Goal: Find specific page/section: Find specific page/section

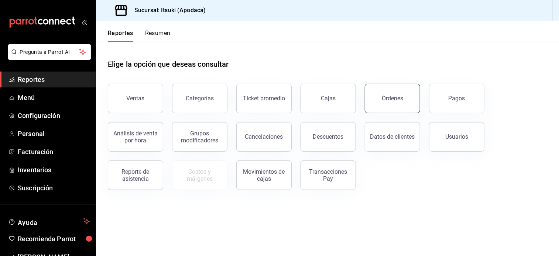
click at [377, 96] on button "Órdenes" at bounding box center [392, 99] width 55 height 30
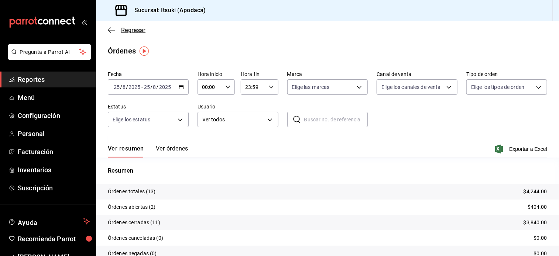
click at [136, 29] on span "Regresar" at bounding box center [133, 30] width 24 height 7
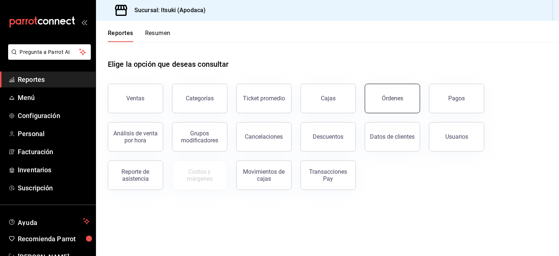
click at [396, 111] on button "Órdenes" at bounding box center [392, 99] width 55 height 30
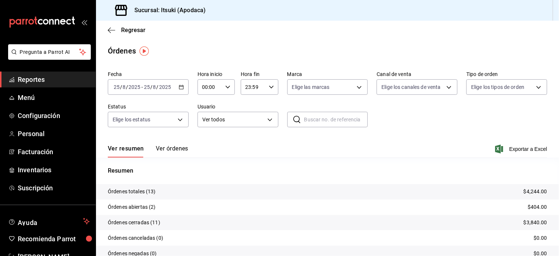
click at [134, 24] on div "Regresar" at bounding box center [327, 30] width 463 height 19
click at [131, 31] on span "Regresar" at bounding box center [133, 30] width 24 height 7
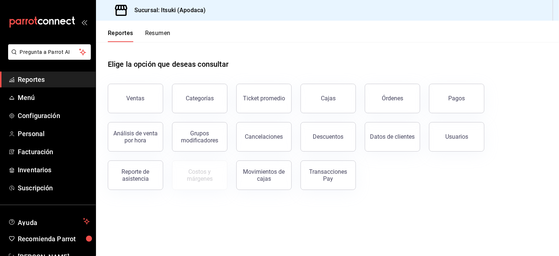
click at [131, 31] on font "Reportes" at bounding box center [120, 33] width 25 height 7
click at [133, 33] on font "Reportes" at bounding box center [120, 33] width 25 height 7
click at [109, 30] on font "Reportes" at bounding box center [120, 33] width 25 height 7
click at [112, 32] on font "Reportes" at bounding box center [120, 33] width 25 height 7
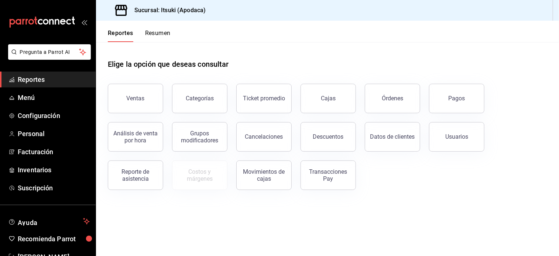
click at [112, 32] on font "Reportes" at bounding box center [120, 33] width 25 height 7
click at [111, 28] on div "Reportes Resumen" at bounding box center [133, 31] width 75 height 21
click at [372, 50] on div "Elige la opción que deseas consultar" at bounding box center [327, 58] width 439 height 33
click at [391, 93] on button "Órdenes" at bounding box center [392, 99] width 55 height 30
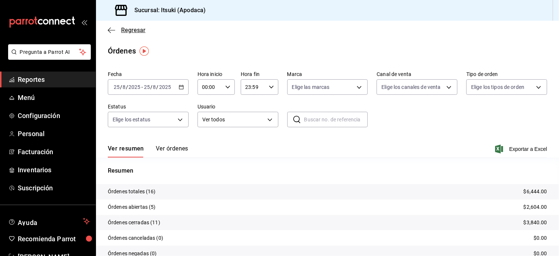
click at [108, 28] on icon "button" at bounding box center [111, 30] width 7 height 7
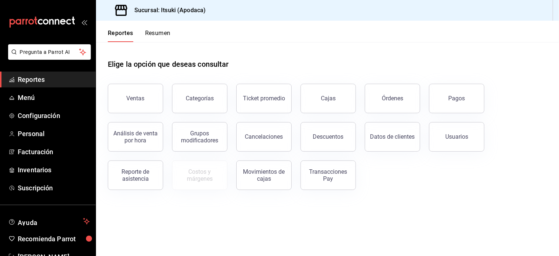
click at [415, 191] on div "Elige la opción que deseas consultar Ventas Categorías Ticket promedio Cajas Ór…" at bounding box center [327, 122] width 463 height 160
click at [391, 99] on div "Órdenes" at bounding box center [392, 98] width 21 height 7
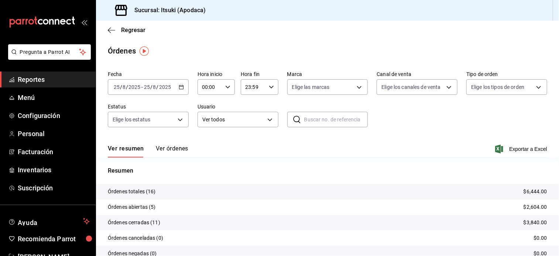
click at [180, 88] on icon "button" at bounding box center [181, 87] width 5 height 5
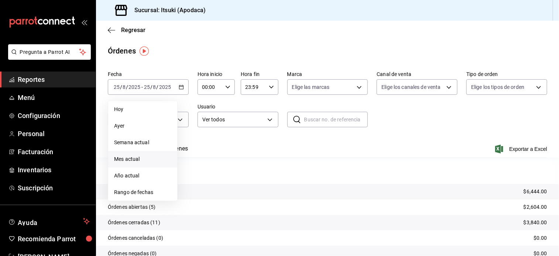
click at [130, 157] on span "Mes actual" at bounding box center [142, 159] width 57 height 8
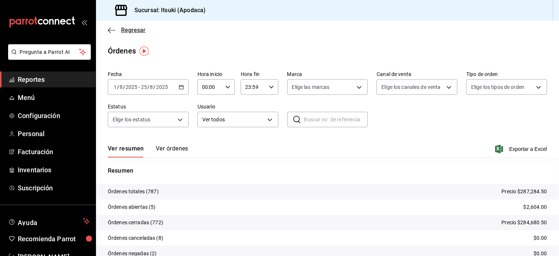
click at [112, 31] on icon "button" at bounding box center [111, 30] width 7 height 7
